Goal: Information Seeking & Learning: Find specific fact

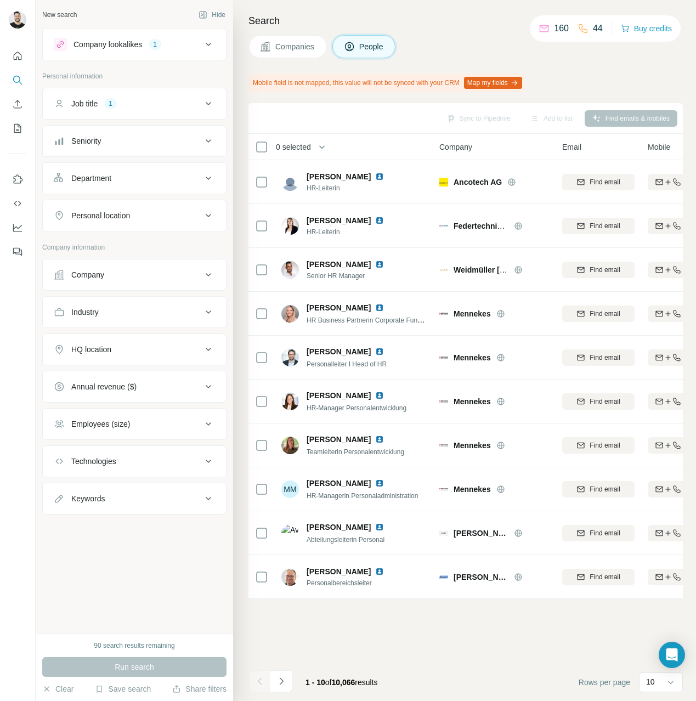
click at [575, 58] on div "Companies People" at bounding box center [466, 46] width 435 height 23
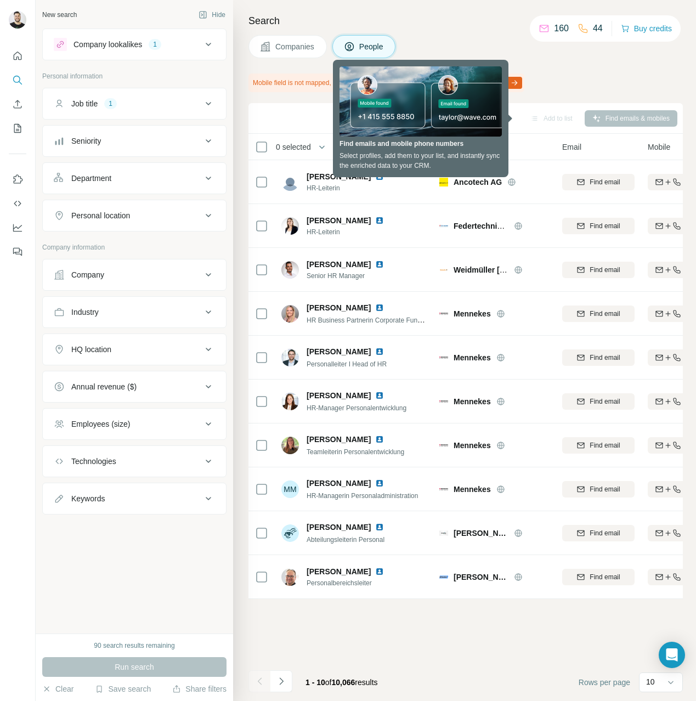
click at [580, 82] on div "Mobile field is not mapped, this value will not be synced with your CRM Map my …" at bounding box center [466, 83] width 435 height 19
click at [442, 112] on div "Sync to Pipedrive Add to list Find emails & mobiles" at bounding box center [466, 118] width 424 height 19
click at [443, 53] on div "Companies People" at bounding box center [466, 46] width 435 height 23
drag, startPoint x: 335, startPoint y: 67, endPoint x: 339, endPoint y: 71, distance: 5.8
click at [335, 69] on div "Search Companies People Mobile field is not mapped, this value will not be sync…" at bounding box center [464, 350] width 463 height 701
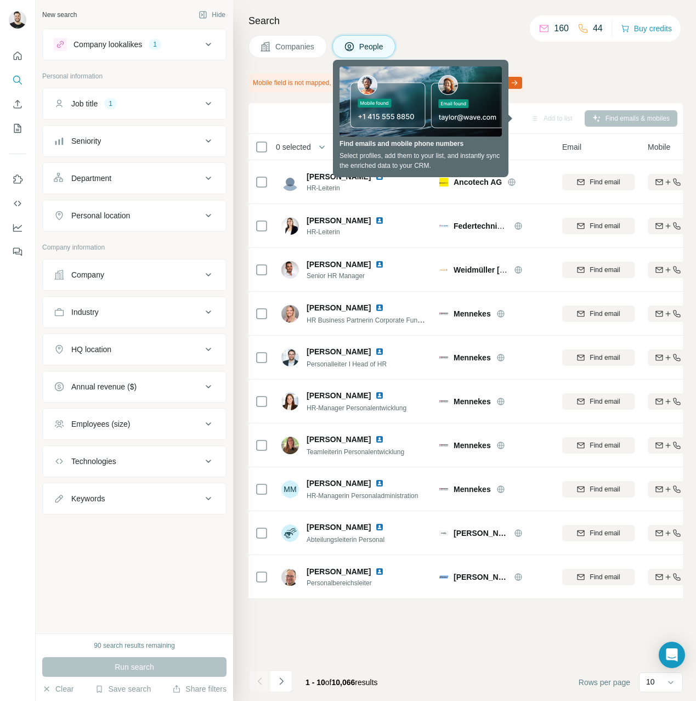
click at [393, 123] on div "Sync to Pipedrive Add to list Find emails & mobiles" at bounding box center [466, 118] width 424 height 19
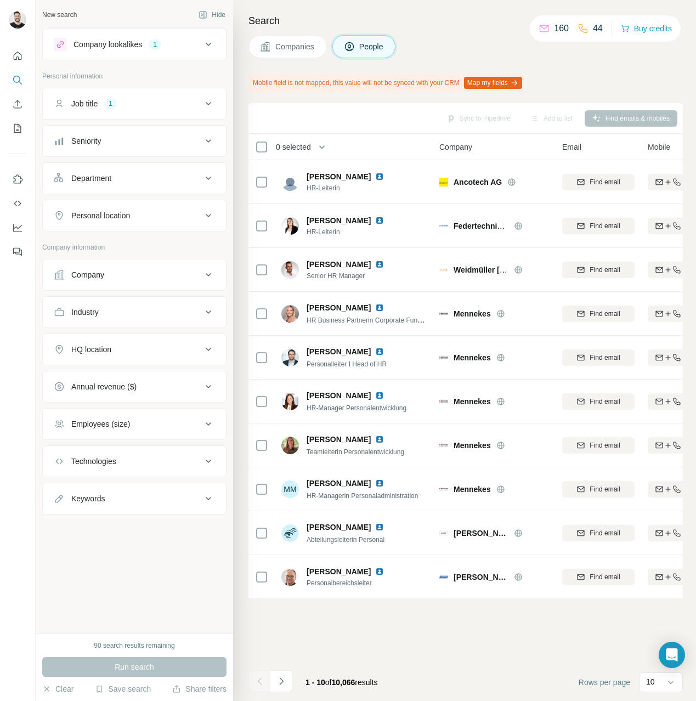
click at [523, 123] on div "Add to list" at bounding box center [552, 118] width 58 height 16
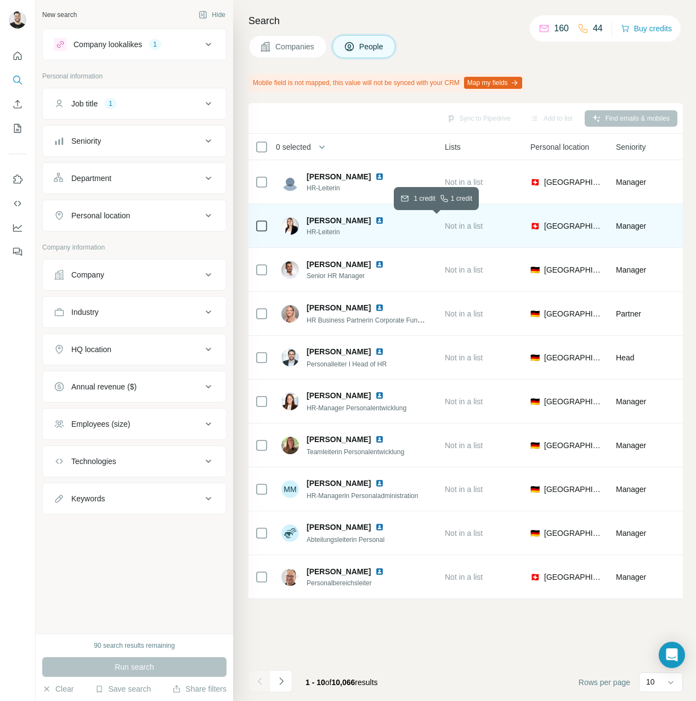
scroll to position [0, 293]
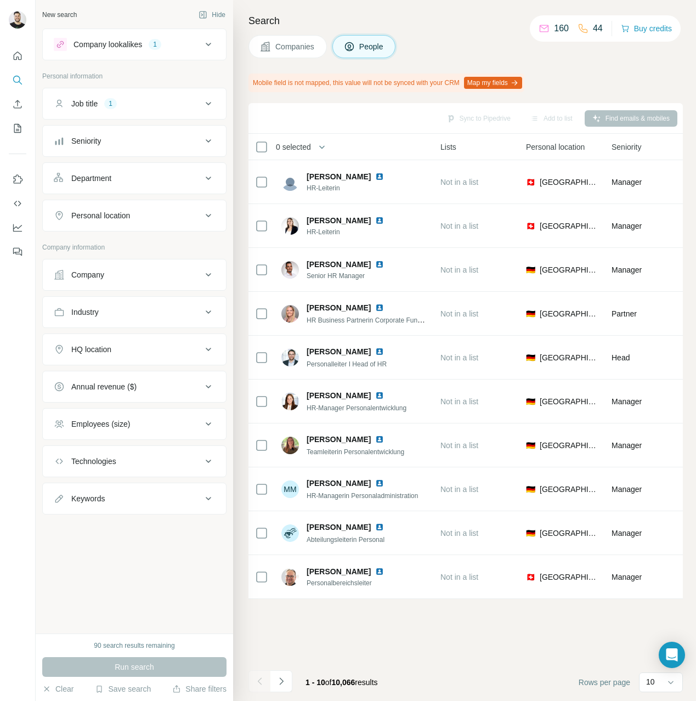
click at [208, 43] on icon at bounding box center [208, 44] width 13 height 13
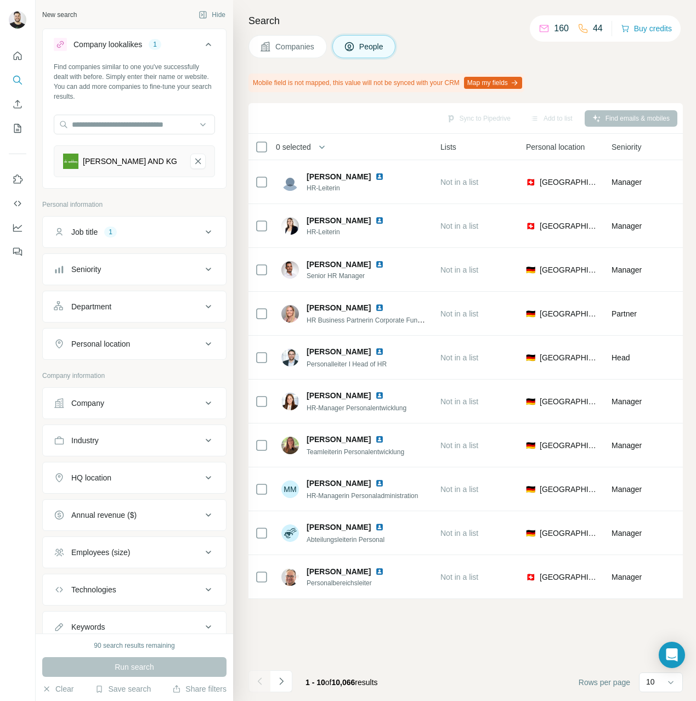
click at [208, 43] on button "Company lookalikes 1" at bounding box center [134, 46] width 183 height 31
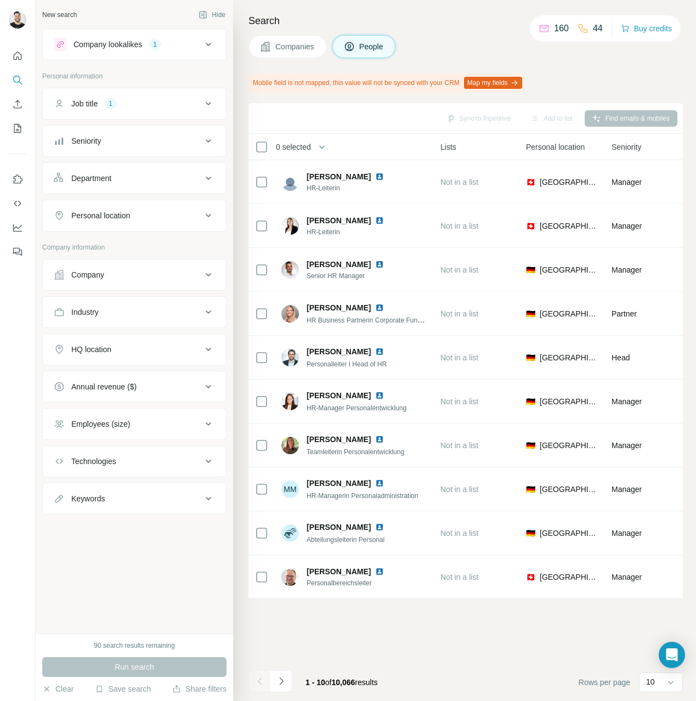
click at [204, 135] on icon at bounding box center [208, 140] width 13 height 13
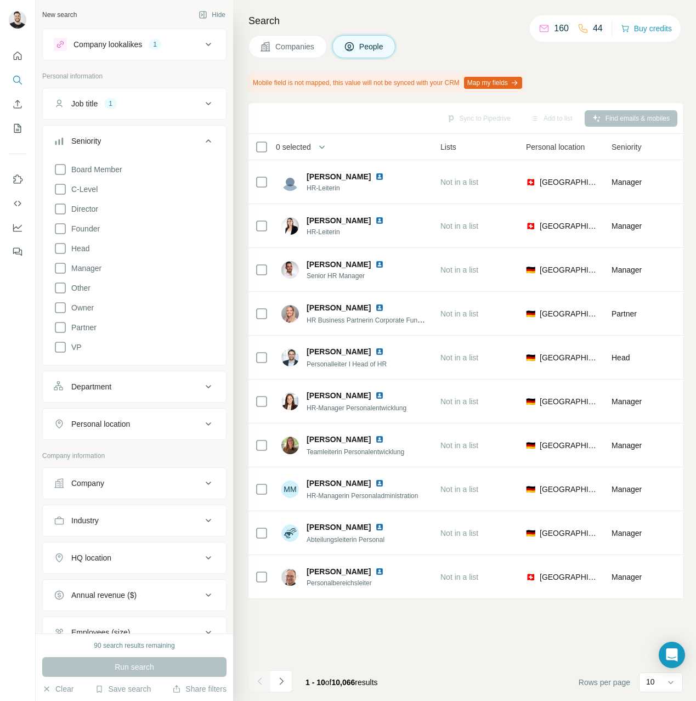
click at [204, 135] on icon at bounding box center [208, 140] width 13 height 13
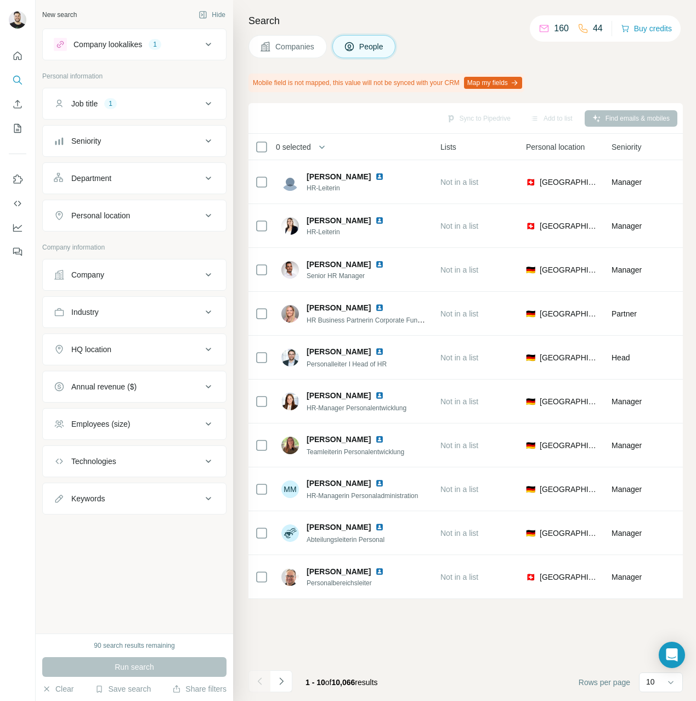
click at [209, 218] on icon at bounding box center [208, 215] width 13 height 13
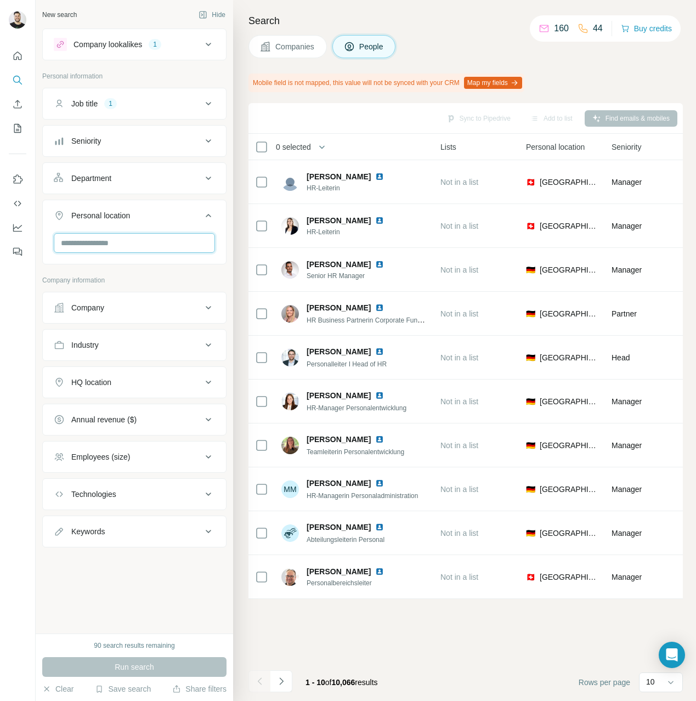
click at [158, 239] on input "text" at bounding box center [134, 243] width 161 height 20
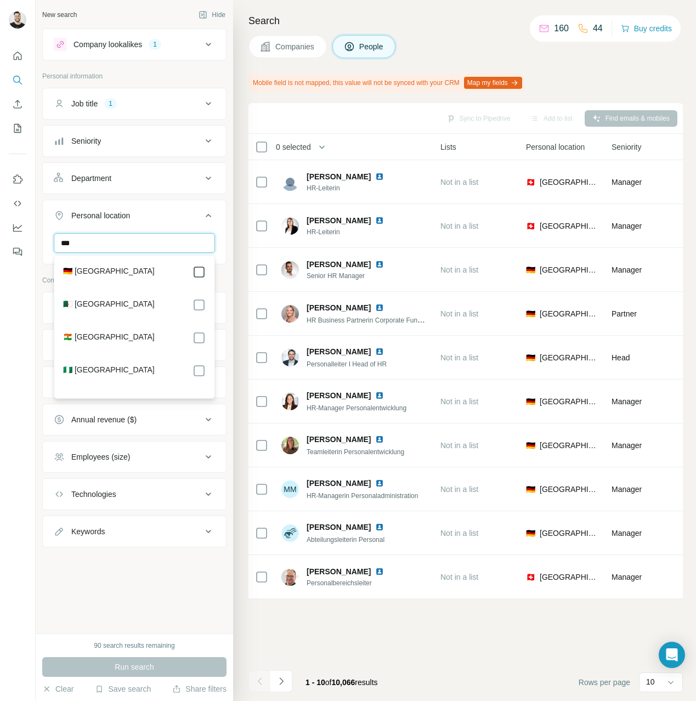
type input "***"
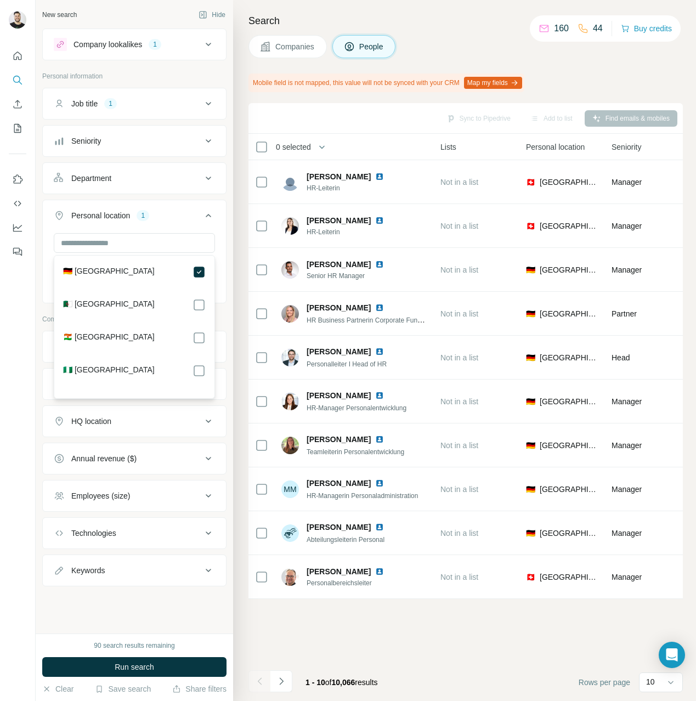
click at [204, 212] on icon at bounding box center [208, 215] width 13 height 13
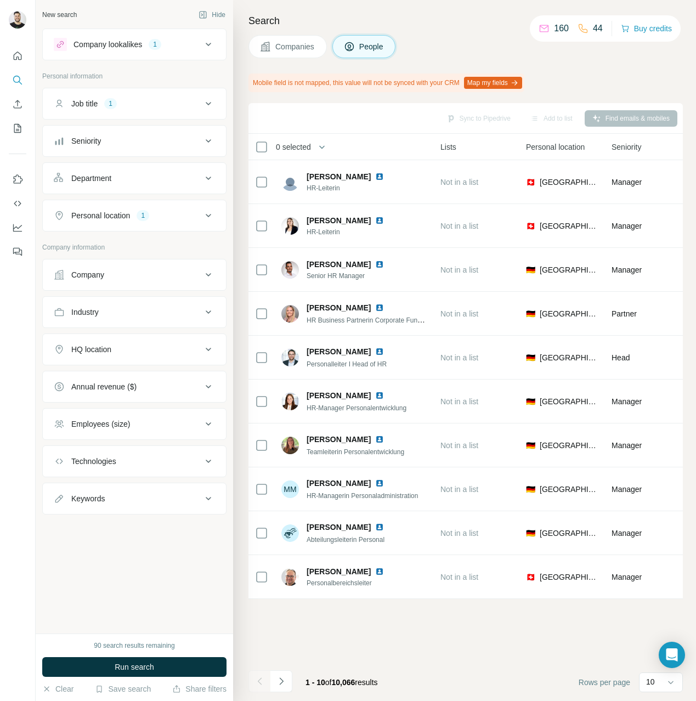
click at [194, 217] on div "Personal location 1" at bounding box center [128, 215] width 148 height 11
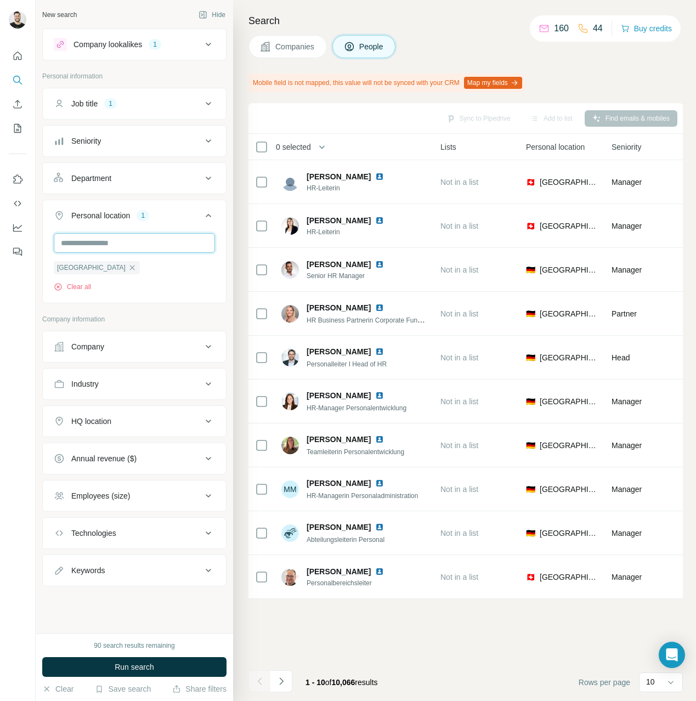
click at [144, 249] on input "text" at bounding box center [134, 243] width 161 height 20
type input "**********"
click at [232, 220] on div "New search Hide Company lookalikes 1 Personal information Job title 1 Seniority…" at bounding box center [135, 317] width 198 height 634
click at [213, 216] on icon at bounding box center [208, 215] width 13 height 13
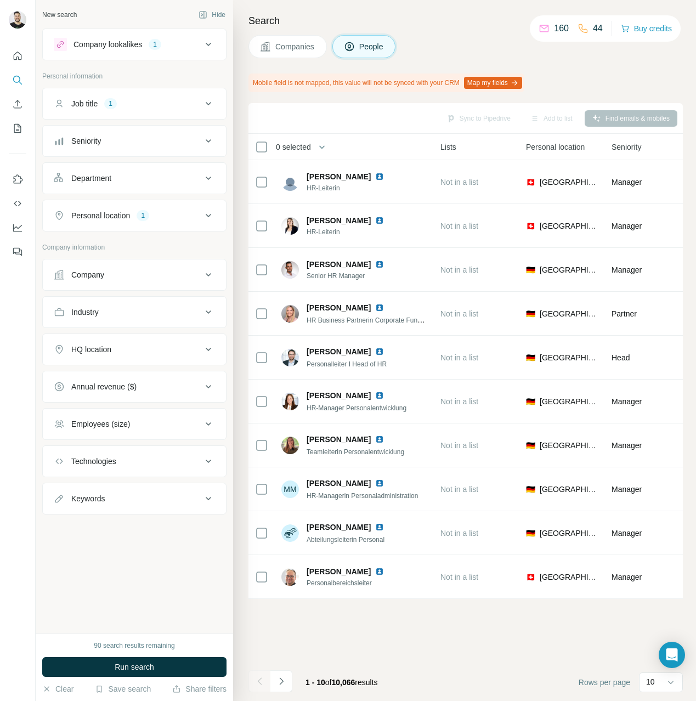
click at [211, 343] on icon at bounding box center [208, 349] width 13 height 13
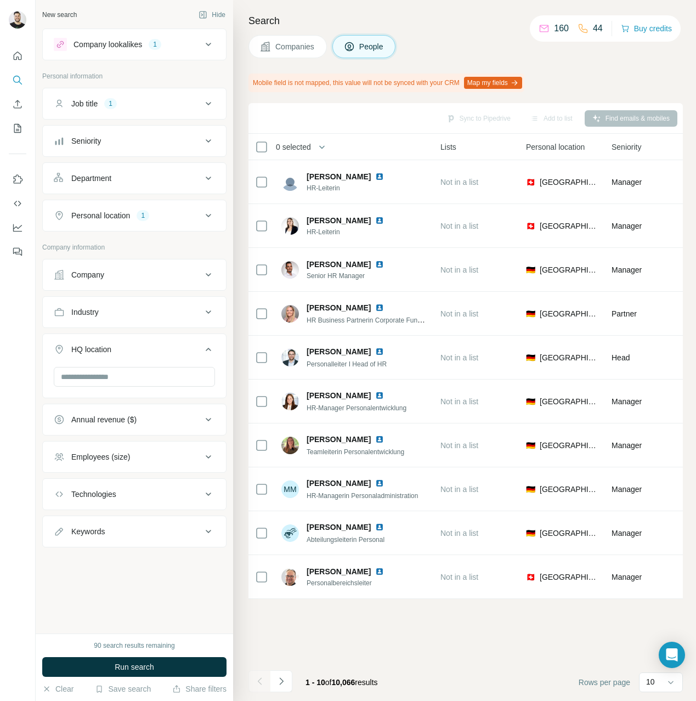
click at [207, 458] on icon at bounding box center [208, 456] width 13 height 13
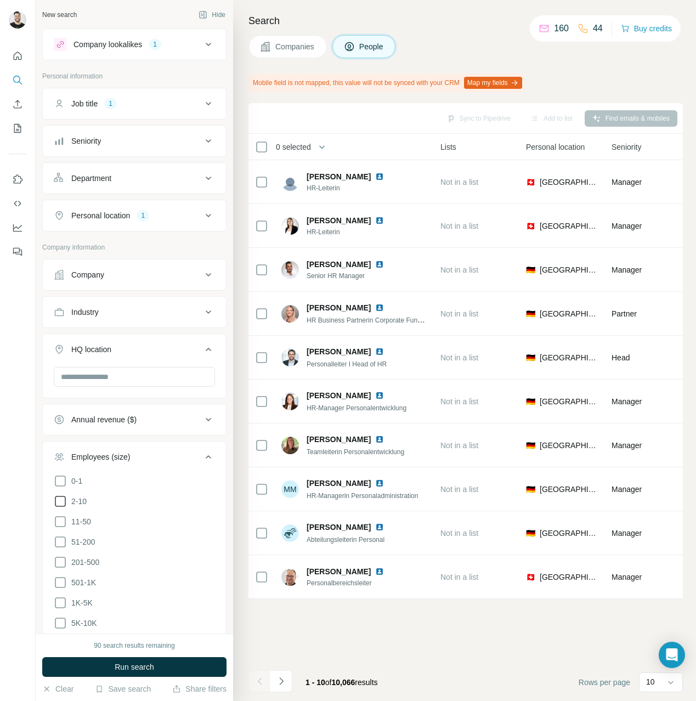
click at [64, 500] on icon at bounding box center [60, 501] width 13 height 13
click at [63, 519] on icon at bounding box center [60, 521] width 13 height 13
click at [62, 540] on icon at bounding box center [60, 542] width 13 height 13
click at [132, 671] on span "Run search" at bounding box center [135, 667] width 40 height 11
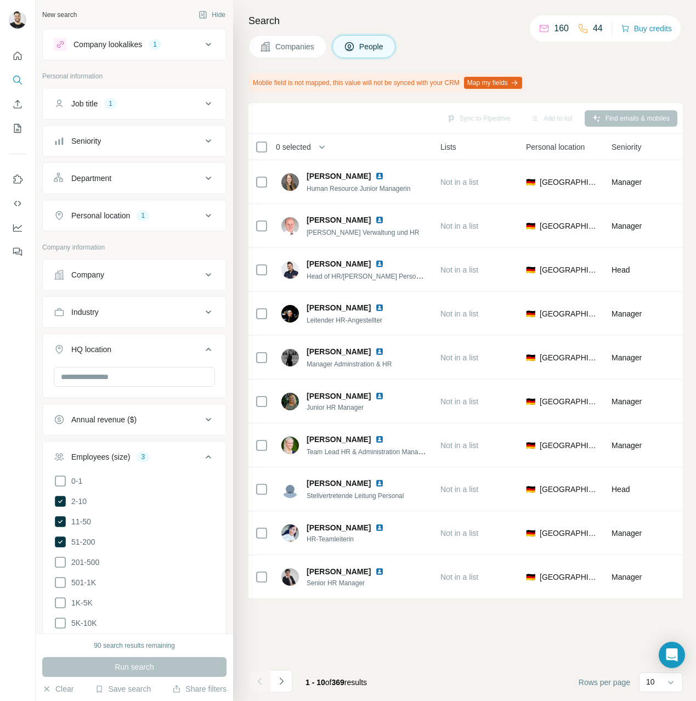
click at [202, 454] on icon at bounding box center [208, 456] width 13 height 13
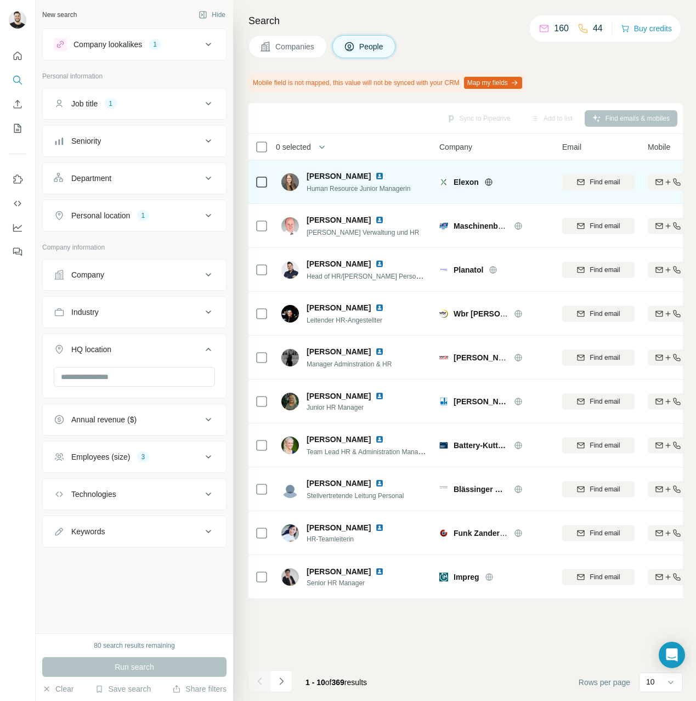
click at [332, 172] on span "[PERSON_NAME]" at bounding box center [339, 176] width 64 height 11
click at [320, 181] on span "[PERSON_NAME]" at bounding box center [339, 176] width 64 height 11
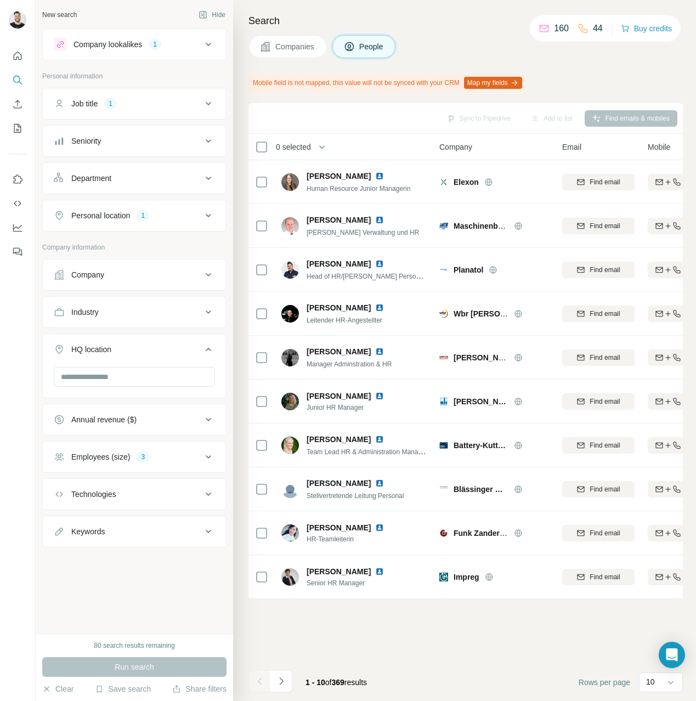
click at [547, 26] on div "160" at bounding box center [554, 28] width 30 height 13
